Goal: Navigation & Orientation: Find specific page/section

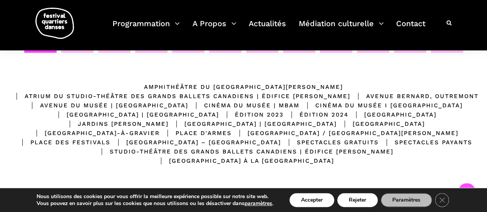
scroll to position [164, 0]
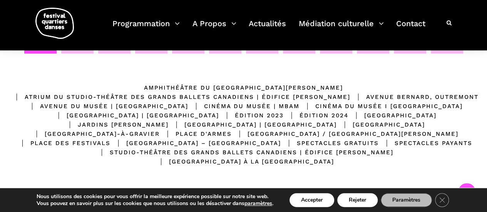
drag, startPoint x: 0, startPoint y: 0, endPoint x: 482, endPoint y: 77, distance: 488.2
click at [482, 77] on html "J’achète mes billets Faire un don Abonnez-vous à notre infolettre EN Programmat…" at bounding box center [243, 118] width 487 height 564
click at [290, 140] on div "Spectacles gratuits" at bounding box center [330, 143] width 98 height 9
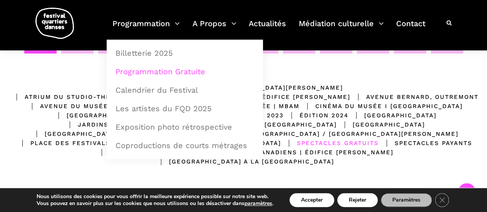
click at [169, 69] on link "Programmation Gratuite" at bounding box center [185, 72] width 148 height 18
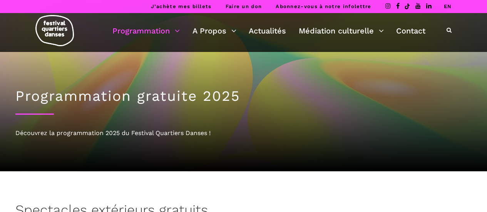
drag, startPoint x: 487, startPoint y: 14, endPoint x: 486, endPoint y: 45, distance: 31.6
click at [486, 45] on div "Programmation Billetterie 2025 Programmation Gratuite Calendrier du Festival Le…" at bounding box center [243, 32] width 487 height 39
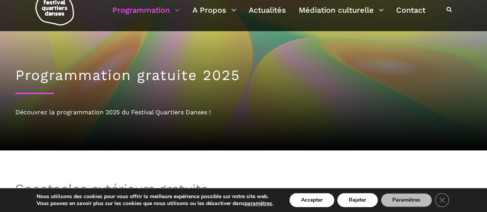
scroll to position [17, 0]
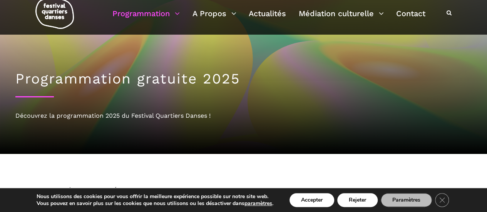
drag, startPoint x: 491, startPoint y: 31, endPoint x: 461, endPoint y: 37, distance: 30.7
click at [447, 15] on icon at bounding box center [449, 12] width 5 height 5
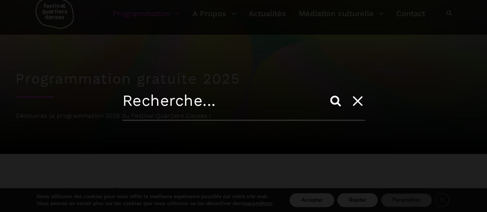
click at [231, 108] on input "text" at bounding box center [243, 106] width 243 height 29
